Goal: Book appointment/travel/reservation

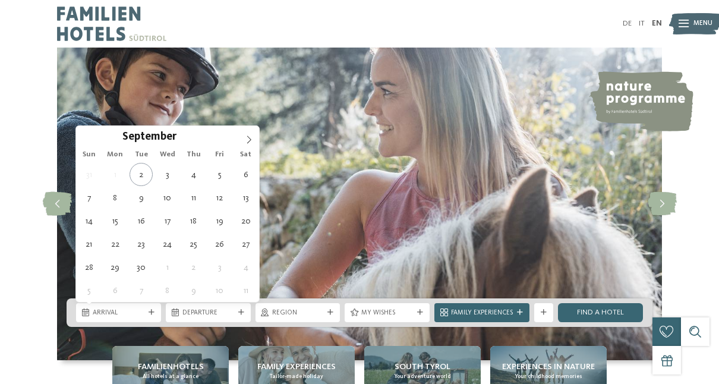
click at [146, 310] on div "Arrival" at bounding box center [118, 312] width 56 height 10
click at [251, 143] on icon at bounding box center [249, 140] width 8 height 8
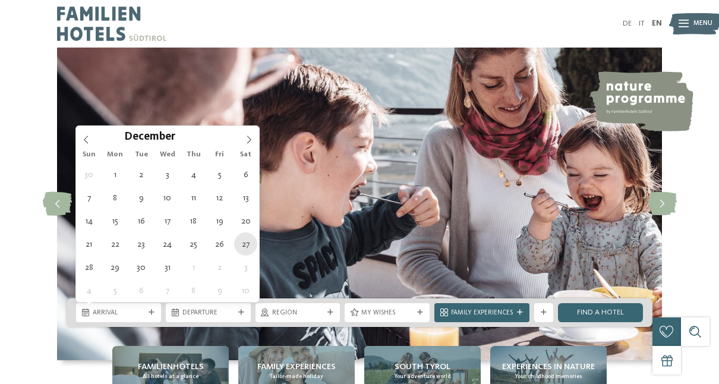
type div "27.12.2025"
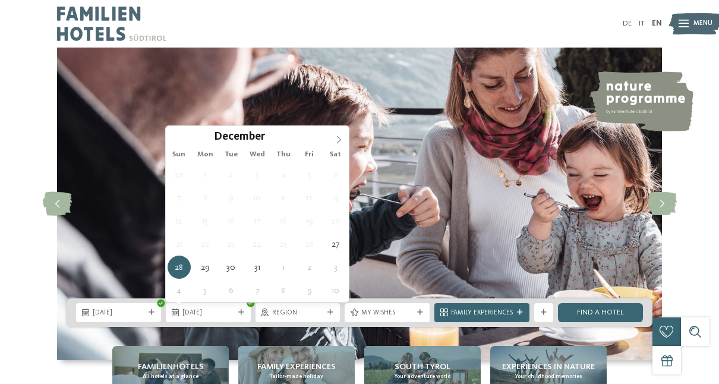
type input "****"
click at [338, 143] on icon at bounding box center [339, 140] width 8 height 8
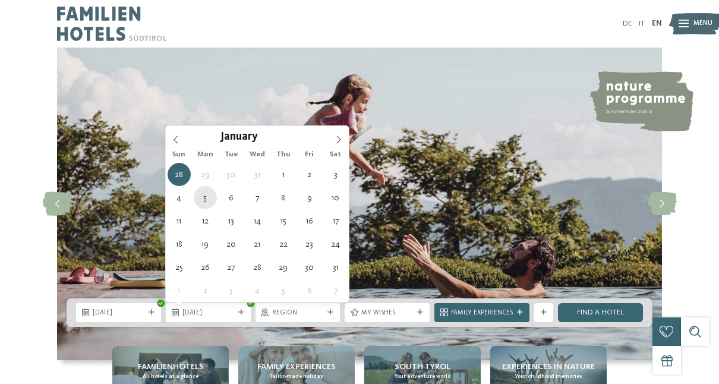
type div "05.01.2026"
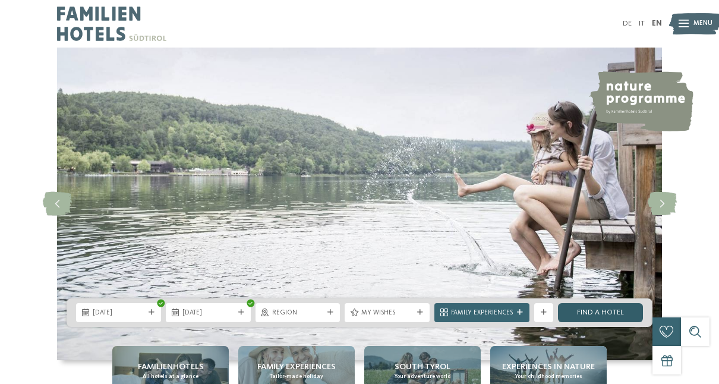
click at [615, 308] on link "Find a hotel" at bounding box center [600, 312] width 85 height 19
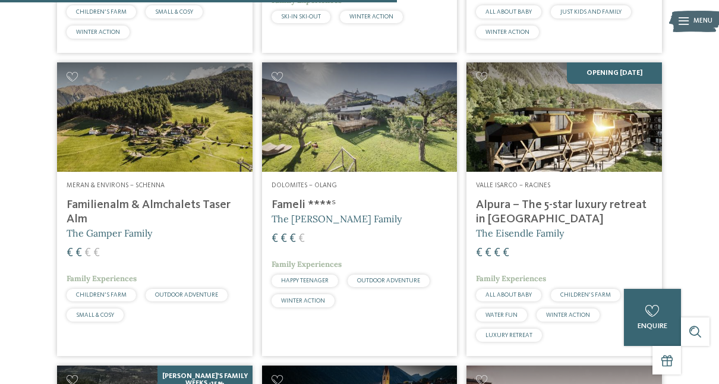
scroll to position [1101, 0]
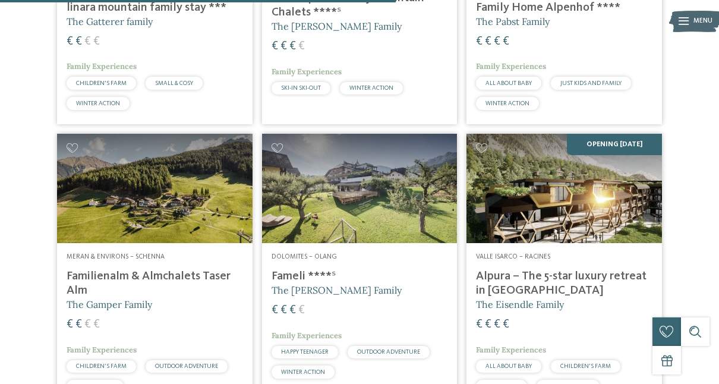
click at [624, 171] on img at bounding box center [565, 189] width 196 height 110
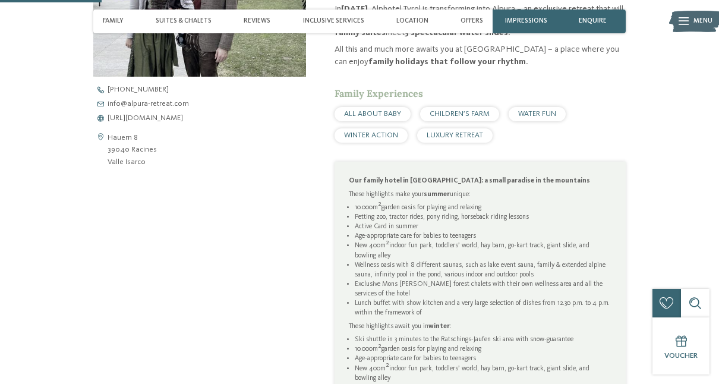
scroll to position [458, 0]
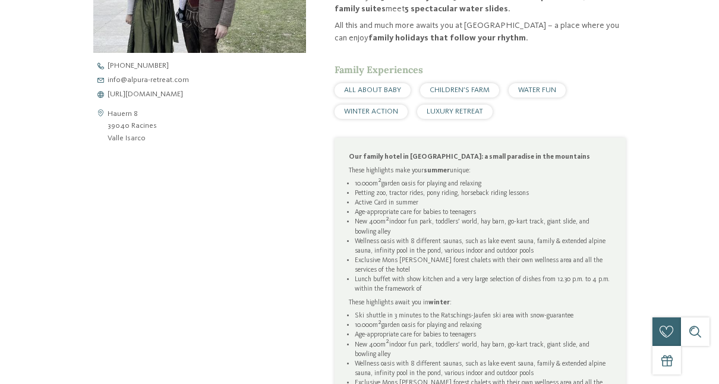
drag, startPoint x: 724, startPoint y: 37, endPoint x: 257, endPoint y: 54, distance: 466.9
click at [257, 54] on div "back to the hotel overview Opening [DATE] from" at bounding box center [359, 37] width 719 height 894
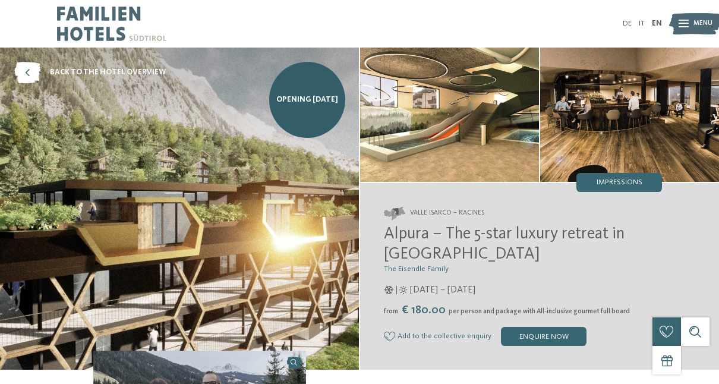
click at [704, 121] on img at bounding box center [629, 115] width 179 height 134
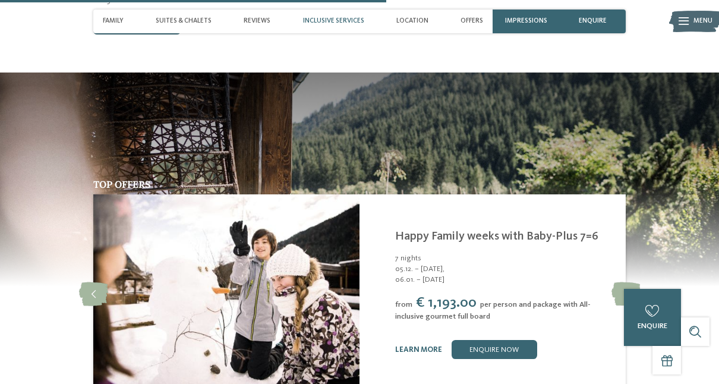
scroll to position [1722, 0]
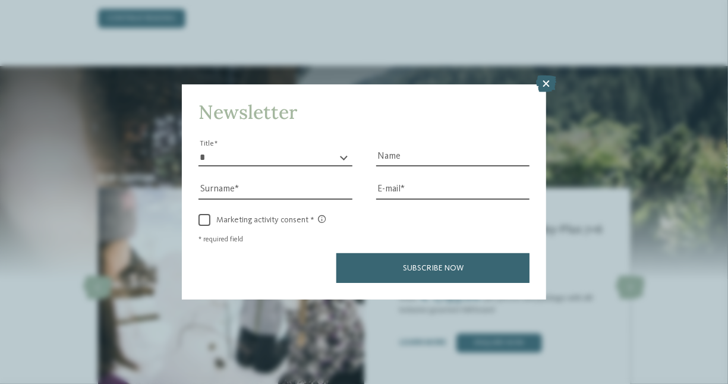
click at [666, 221] on html "Just a moment - the website is loading … DE IT Menu" at bounding box center [364, 74] width 728 height 3592
click at [544, 82] on icon at bounding box center [546, 83] width 20 height 17
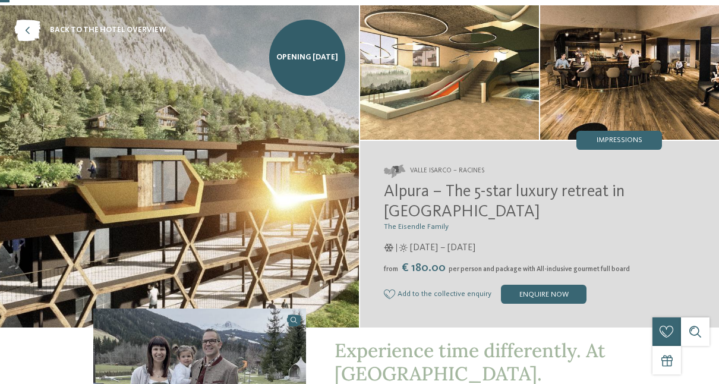
scroll to position [0, 0]
